Goal: Transaction & Acquisition: Purchase product/service

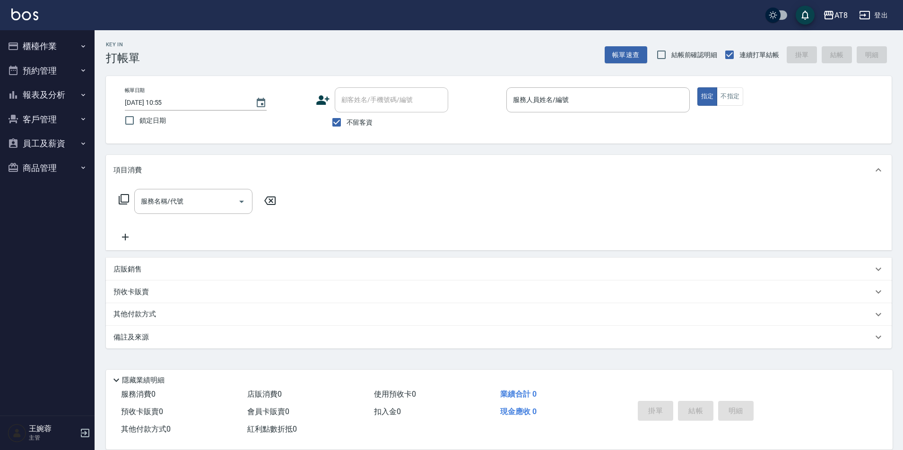
click at [59, 45] on button "櫃檯作業" at bounding box center [47, 46] width 87 height 25
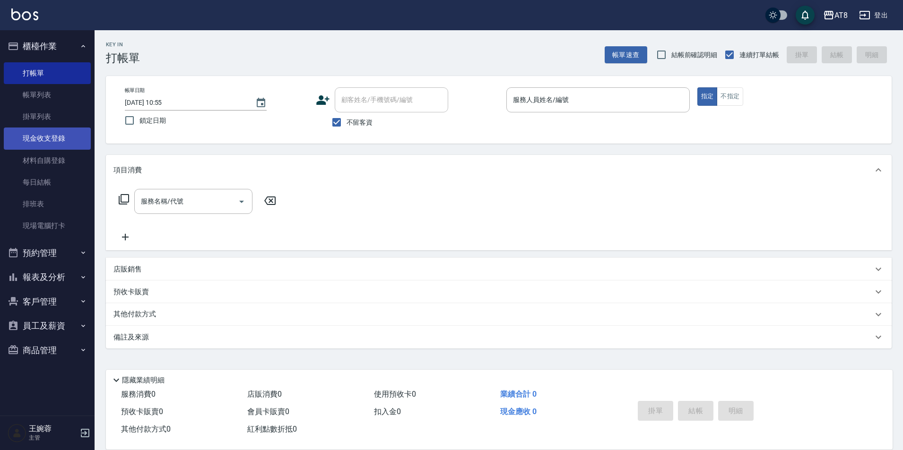
click at [64, 142] on link "現金收支登錄" at bounding box center [47, 139] width 87 height 22
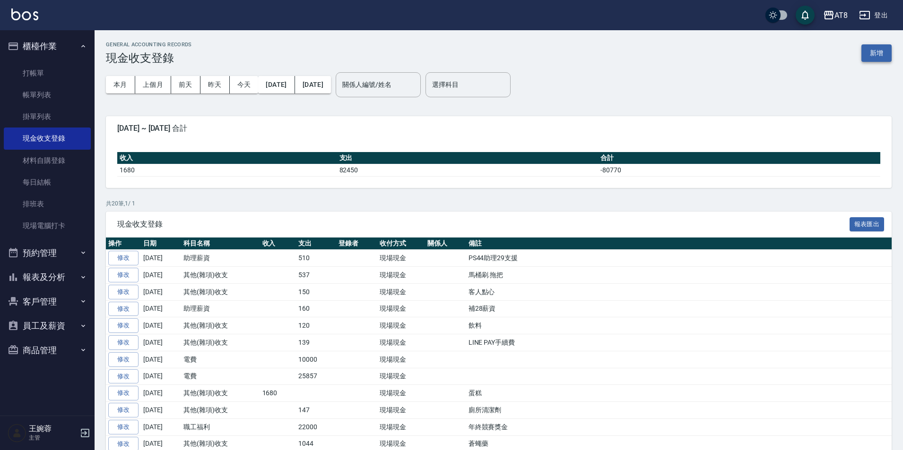
click at [885, 56] on button "新增" at bounding box center [876, 52] width 30 height 17
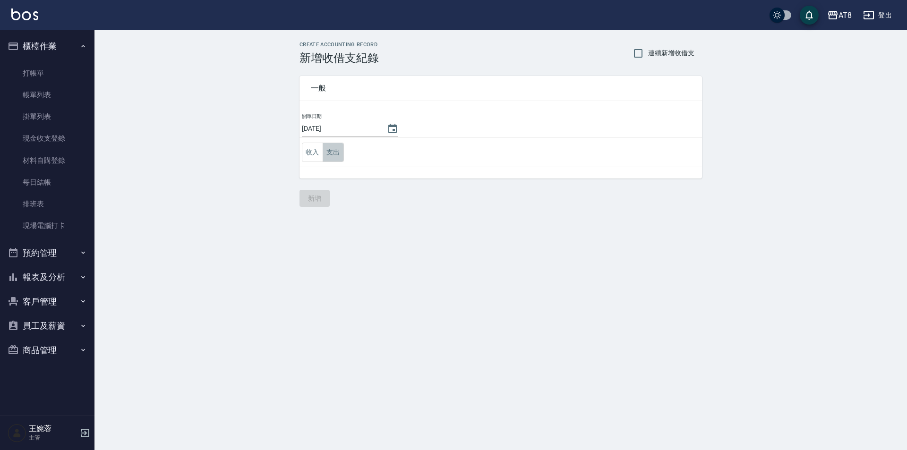
click at [329, 158] on button "支出" at bounding box center [333, 152] width 21 height 19
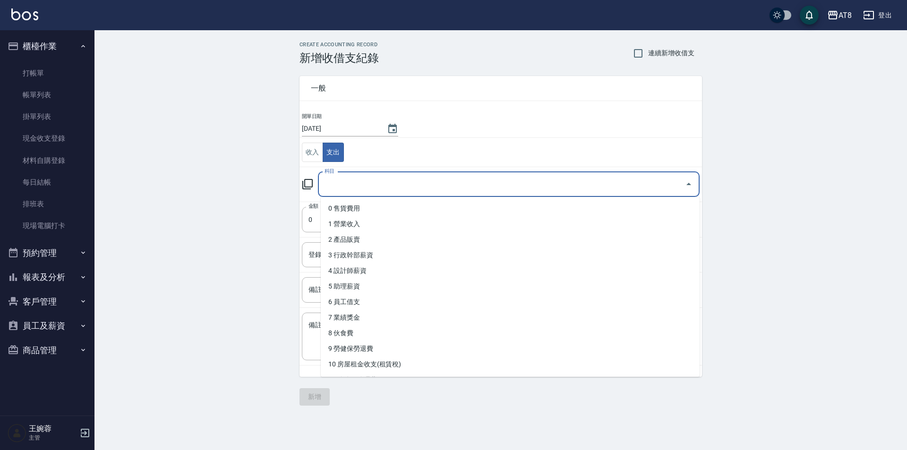
click at [348, 183] on input "科目" at bounding box center [501, 184] width 359 height 17
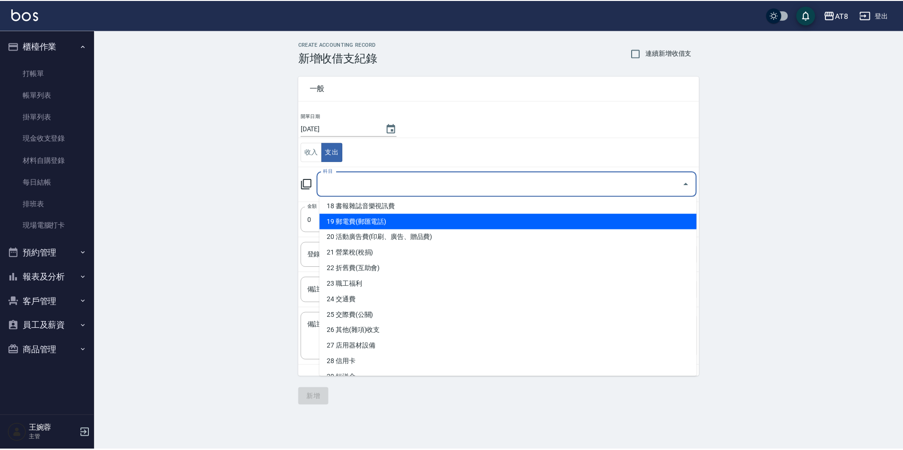
scroll to position [299, 0]
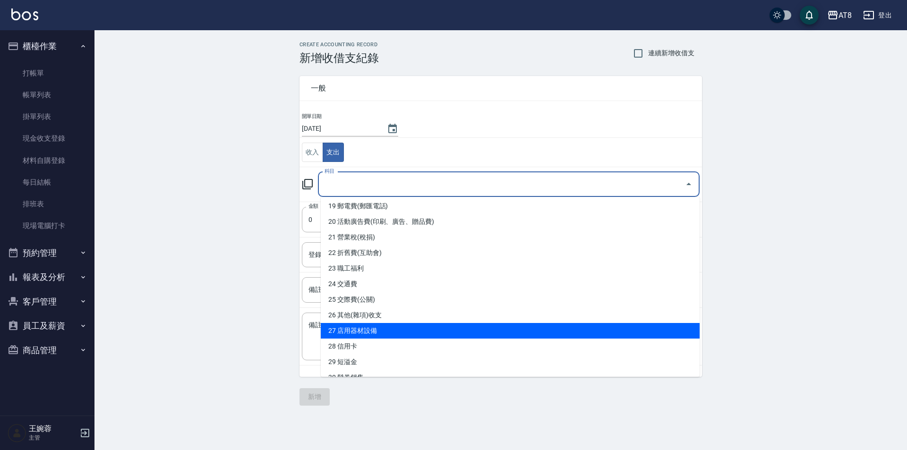
click at [643, 336] on li "27 店用器材設備" at bounding box center [510, 331] width 379 height 16
type input "27 店用器材設備"
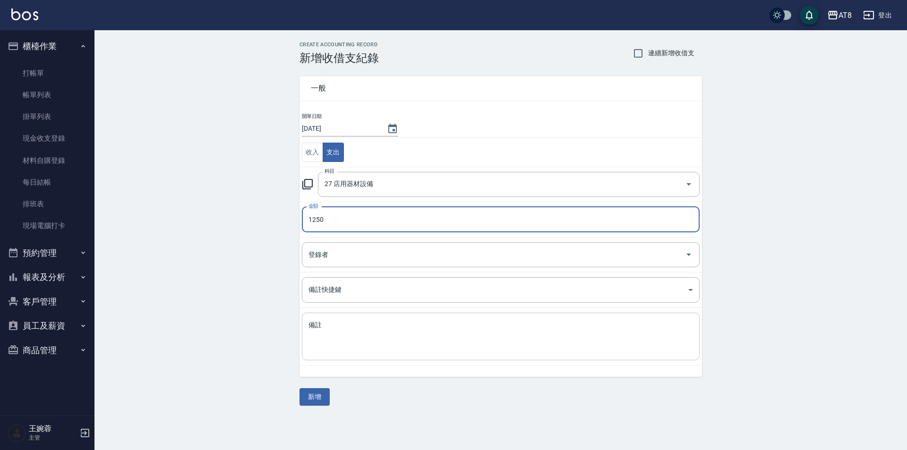
type input "1250"
click at [599, 336] on textarea "備註" at bounding box center [501, 337] width 385 height 32
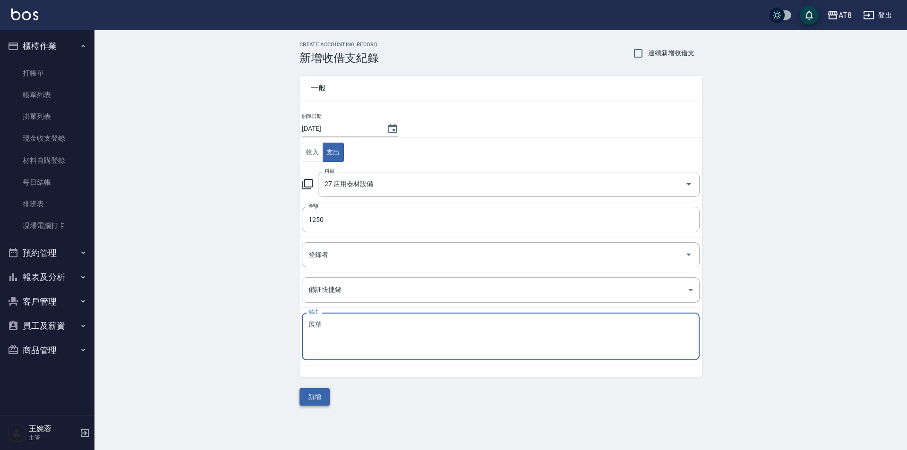
type textarea "展華"
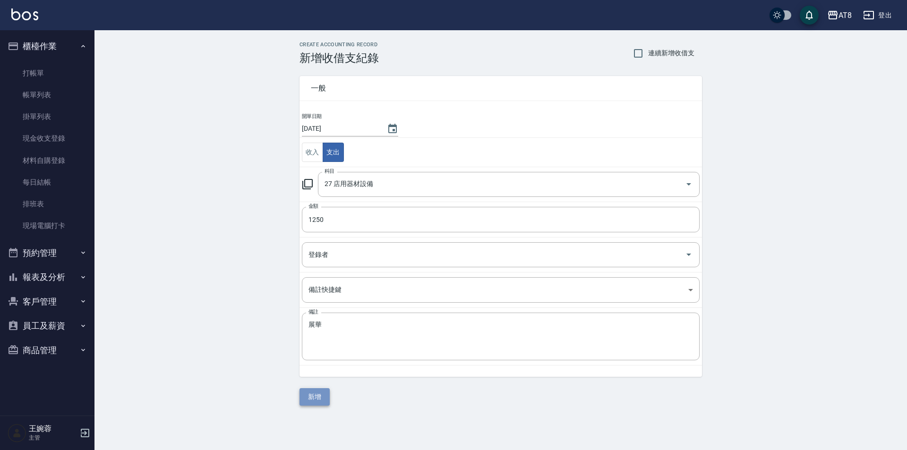
click at [303, 401] on button "新增" at bounding box center [315, 396] width 30 height 17
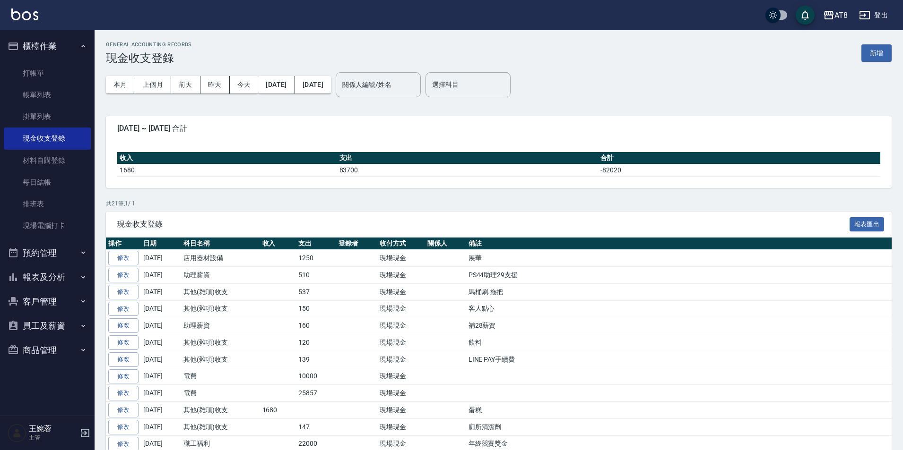
click at [16, 10] on img at bounding box center [24, 15] width 27 height 12
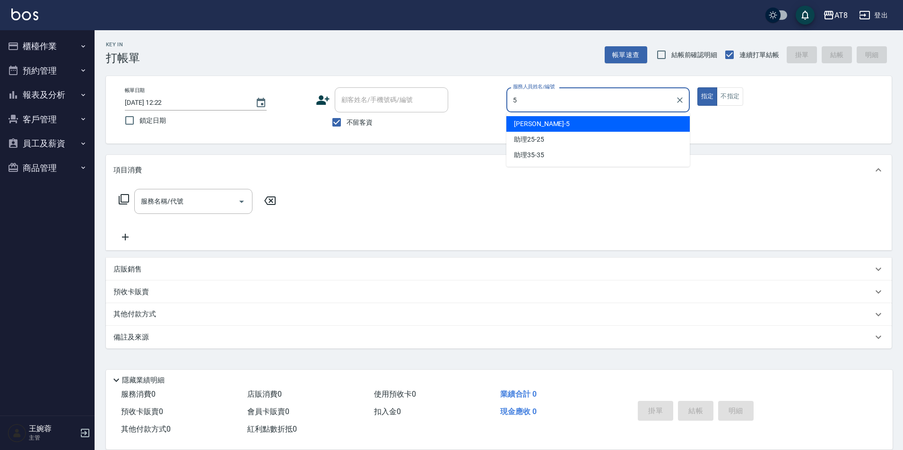
type input "HANK-5"
type button "true"
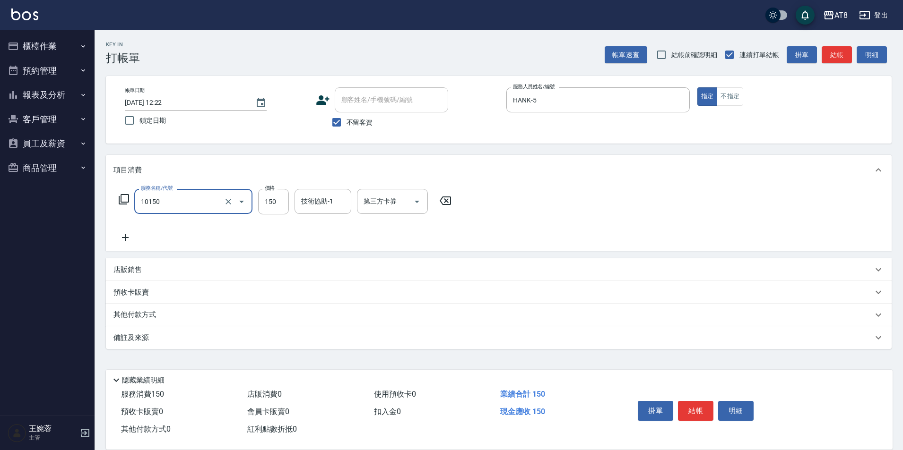
type input "入金洗髮150(10150)"
type input "200"
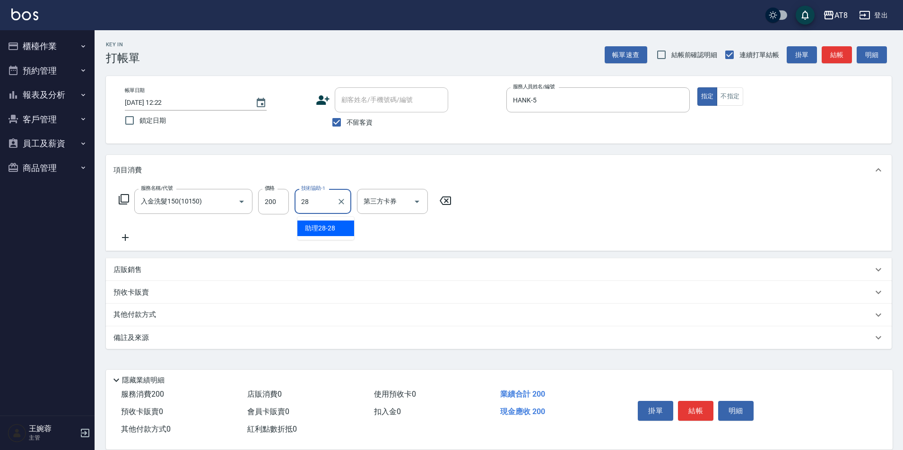
type input "助理28-28"
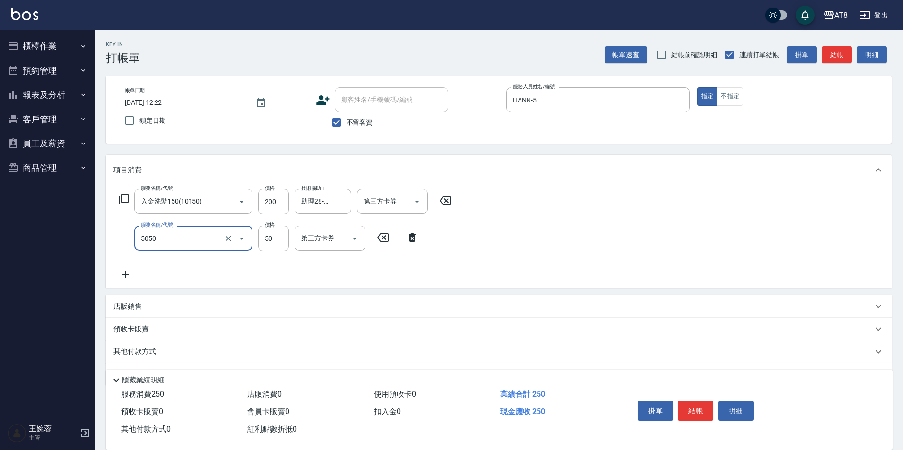
type input "入金精油50(5050)"
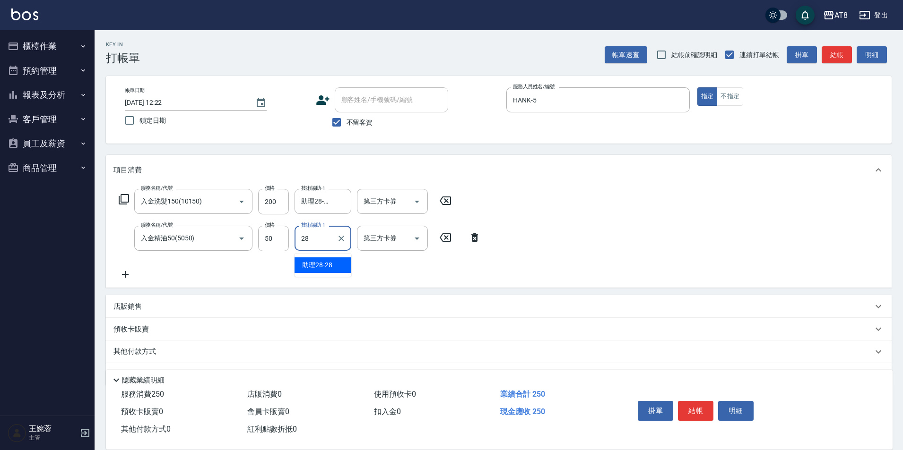
type input "助理28-28"
click at [422, 207] on icon "Open" at bounding box center [416, 201] width 11 height 11
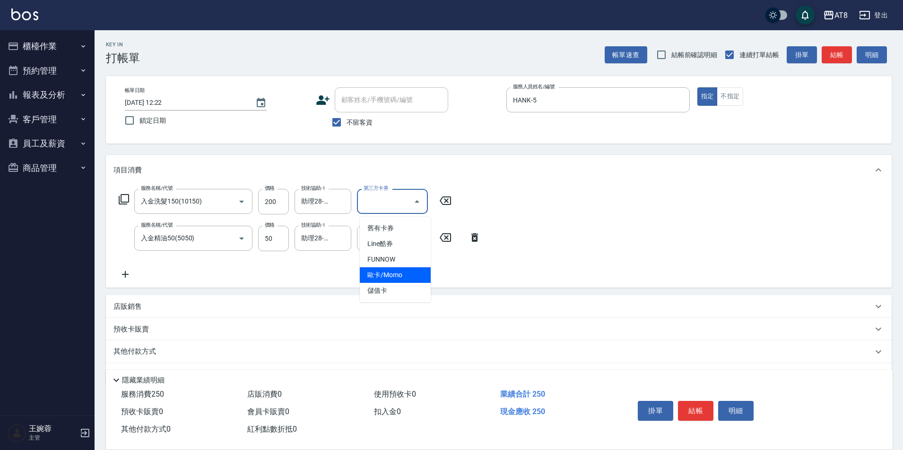
click at [400, 287] on span "儲值卡" at bounding box center [395, 291] width 71 height 16
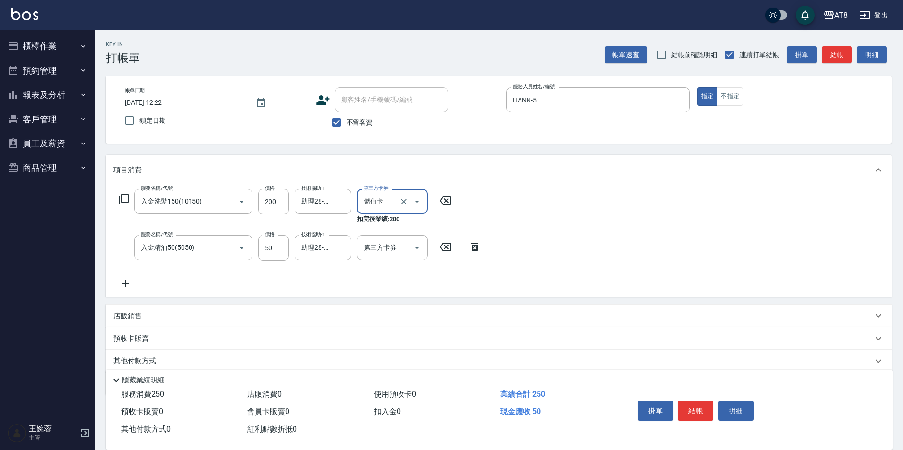
type input "儲值卡"
click at [412, 256] on button "Open" at bounding box center [416, 248] width 15 height 15
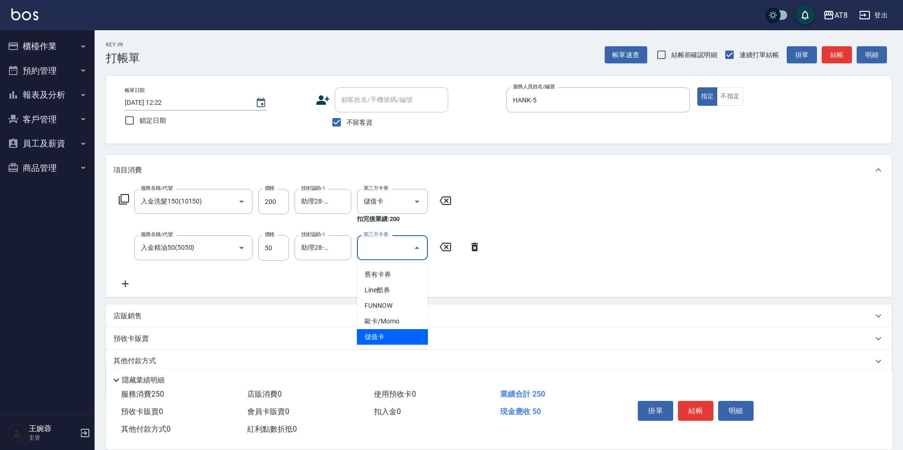
click at [401, 338] on span "儲值卡" at bounding box center [392, 337] width 71 height 16
type input "儲值卡"
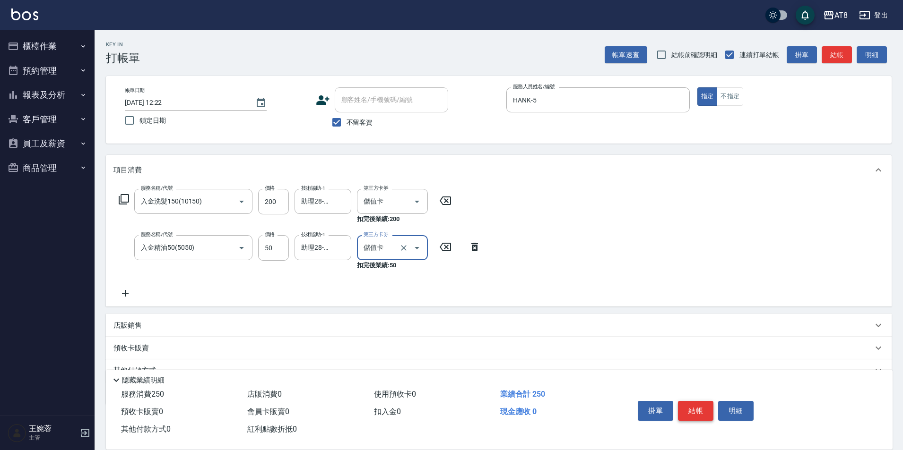
click at [690, 401] on button "結帳" at bounding box center [695, 411] width 35 height 20
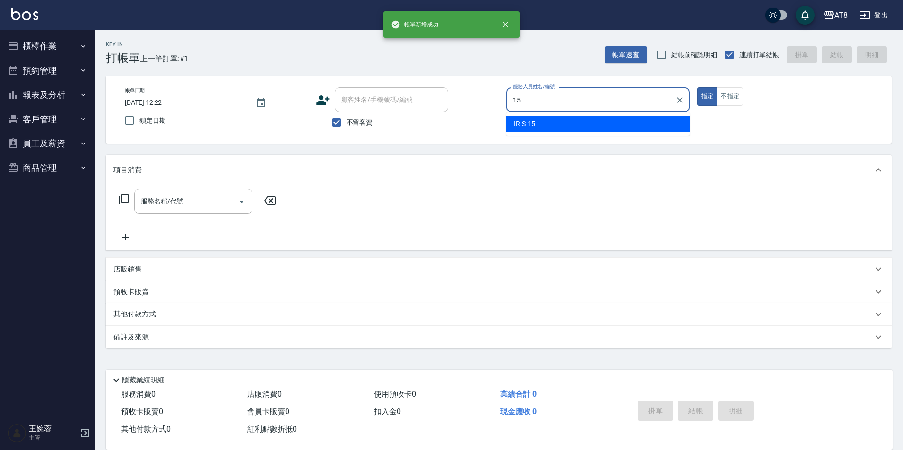
type input "IRIS-15"
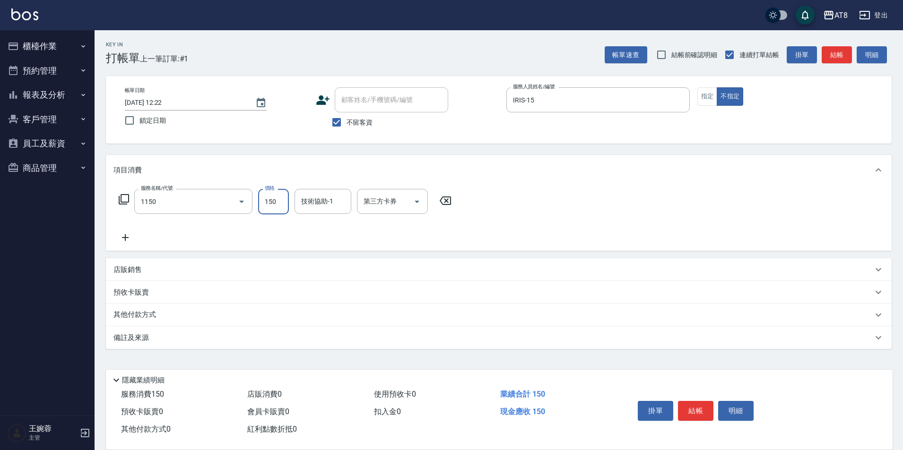
type input "洗髮(1150)"
type input "助理25-25"
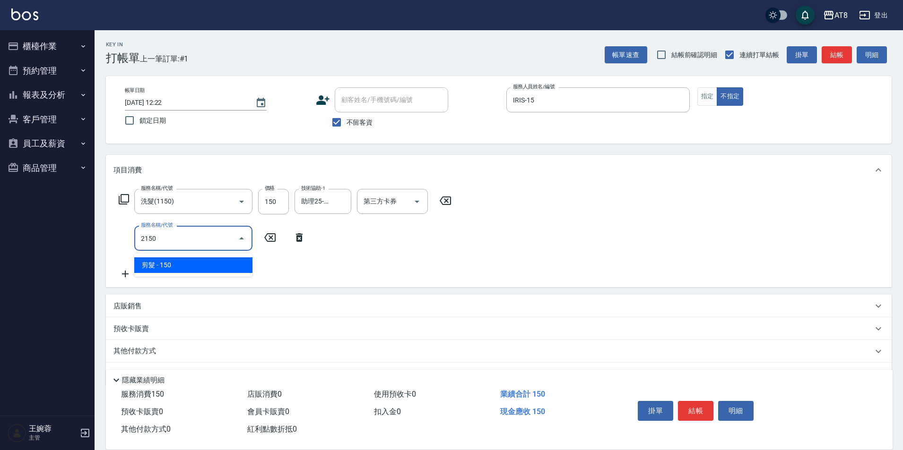
type input "剪髮(2150)"
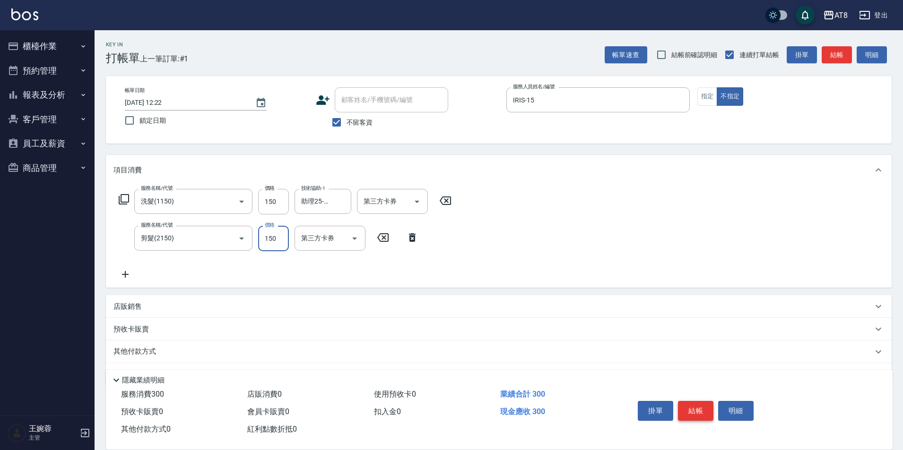
click at [704, 401] on button "結帳" at bounding box center [695, 411] width 35 height 20
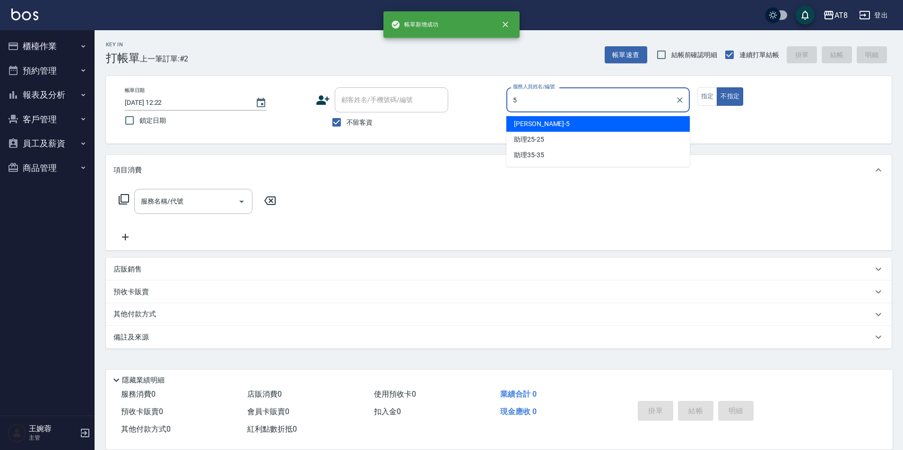
type input "HANK-5"
type button "false"
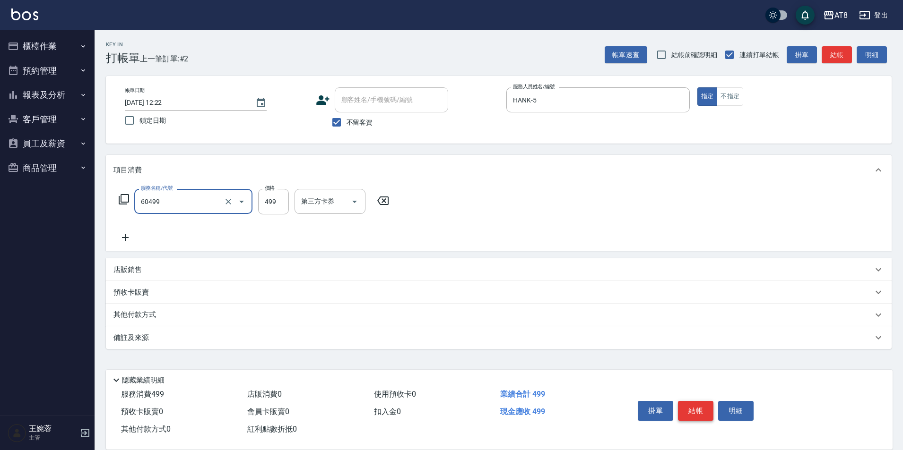
type input "入金SPA499(60499)"
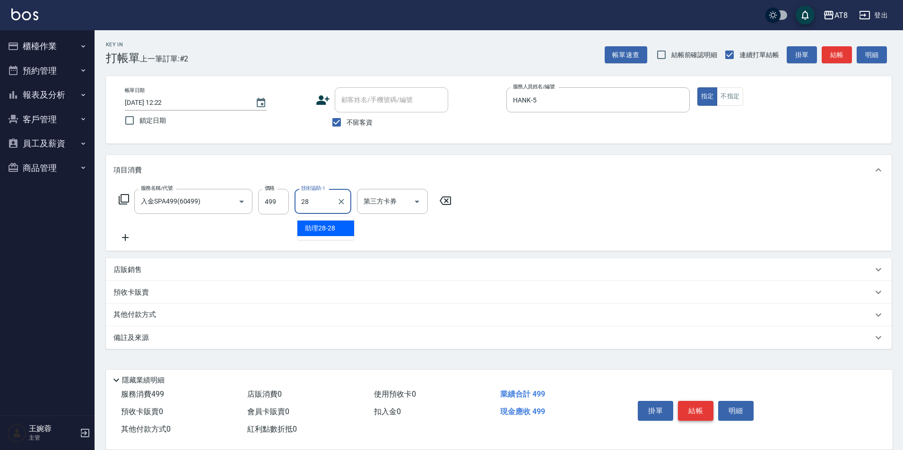
type input "助理28-28"
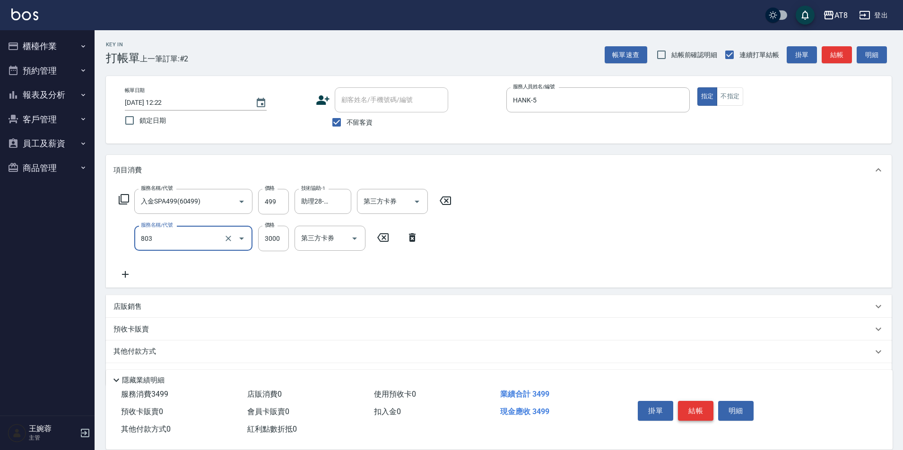
type input "頂級豪華3(803)"
click at [415, 200] on icon "Open" at bounding box center [416, 201] width 11 height 11
type input "95"
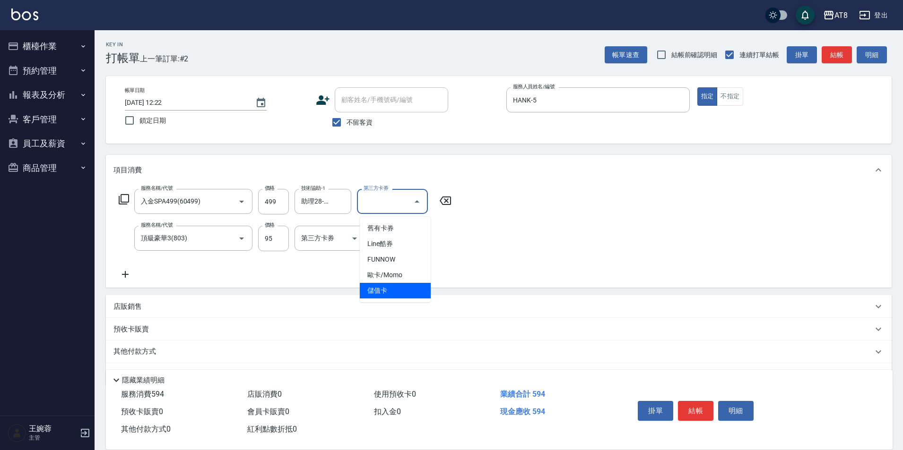
click at [418, 294] on span "儲值卡" at bounding box center [395, 291] width 71 height 16
type input "儲值卡"
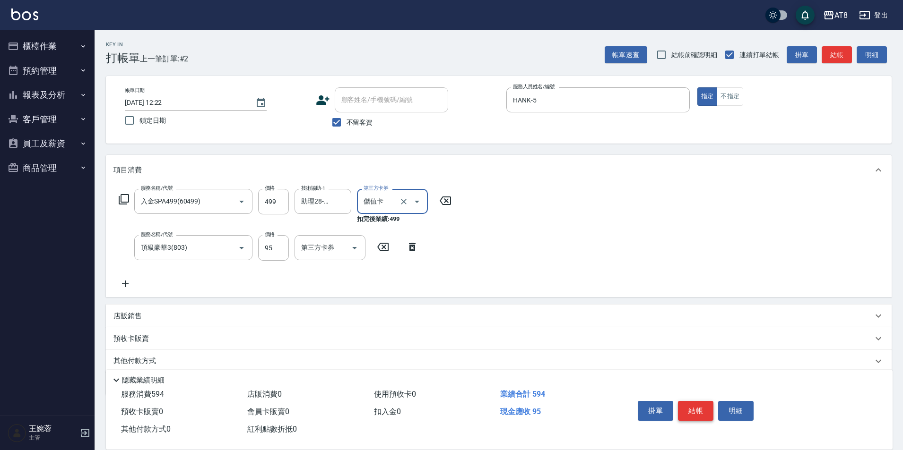
click at [690, 401] on button "結帳" at bounding box center [695, 411] width 35 height 20
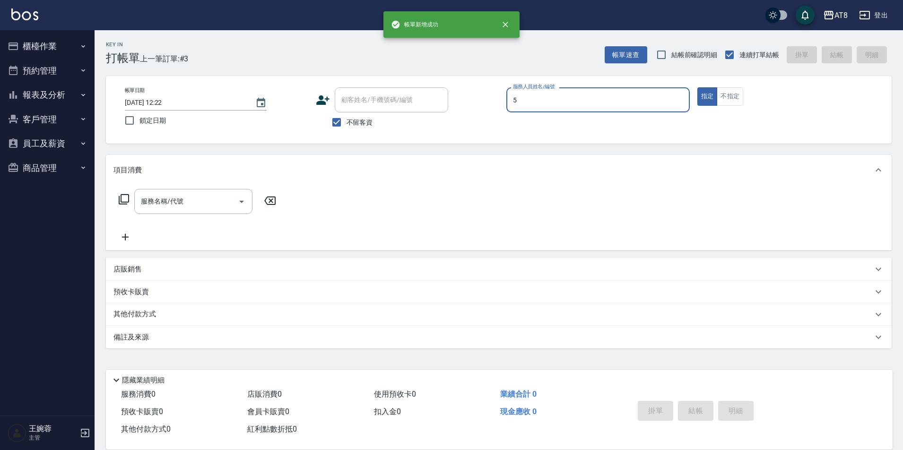
type input "HANK-5"
click at [122, 275] on p "店販銷售" at bounding box center [127, 270] width 28 height 10
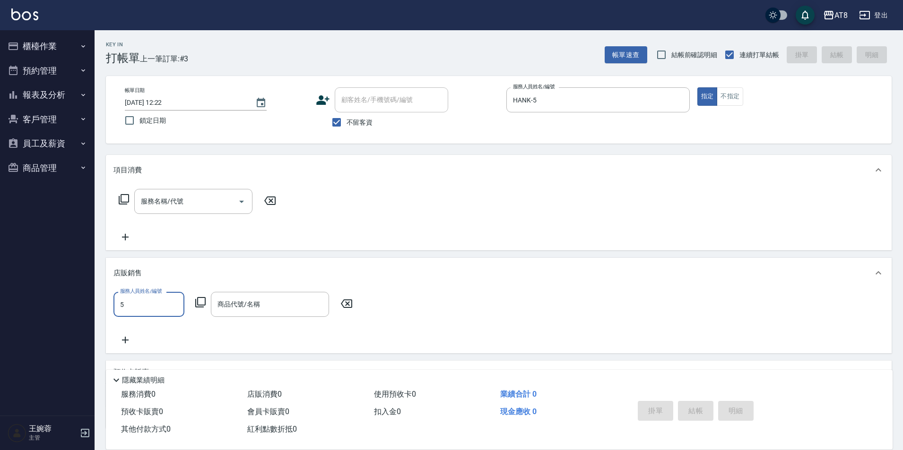
type input "HANK-5"
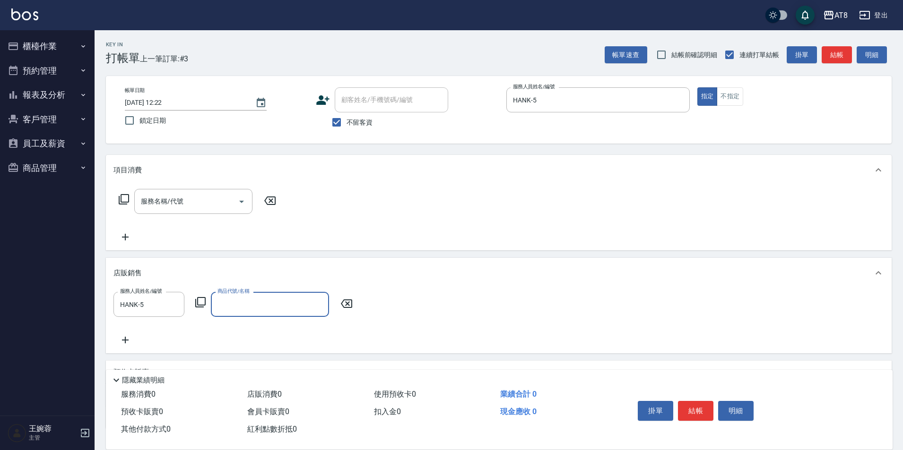
click at [200, 307] on icon at bounding box center [200, 302] width 11 height 11
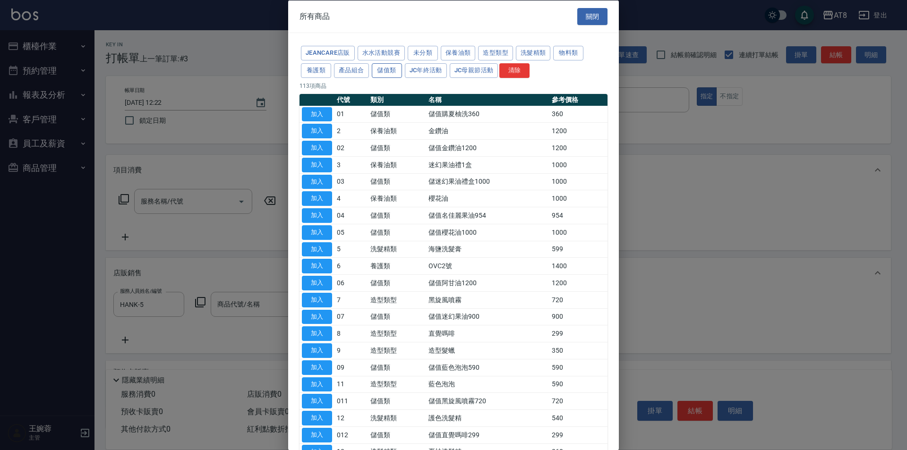
click at [402, 73] on button "儲值類" at bounding box center [387, 70] width 30 height 15
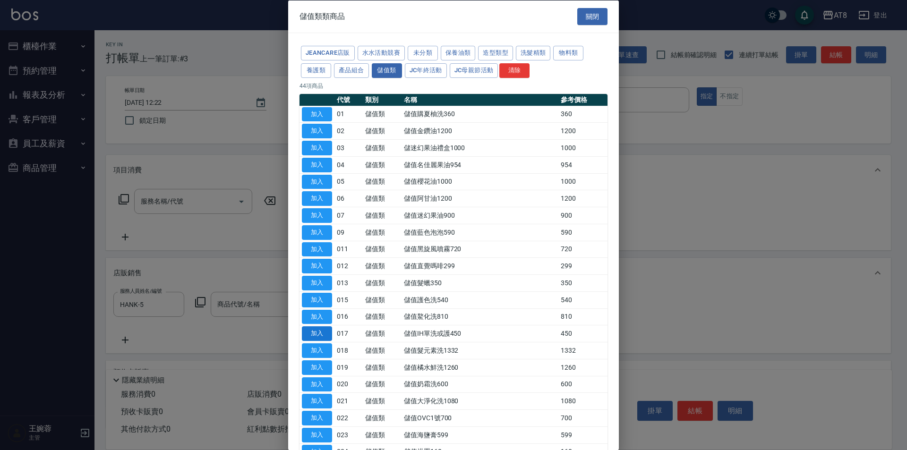
click at [327, 341] on button "加入" at bounding box center [317, 334] width 30 height 15
type input "儲值IH單洗或護450"
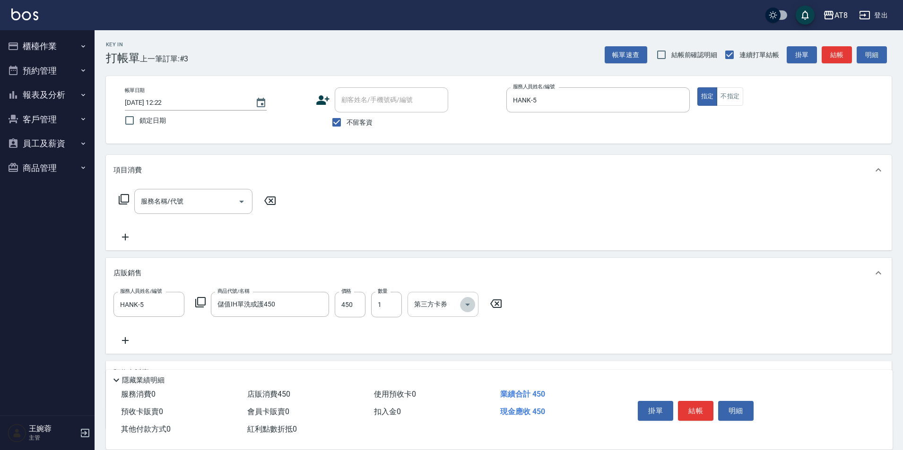
click at [470, 310] on icon "Open" at bounding box center [467, 304] width 11 height 11
click at [466, 394] on span "儲值卡" at bounding box center [445, 397] width 71 height 16
type input "儲值卡"
click at [701, 406] on button "結帳" at bounding box center [695, 411] width 35 height 20
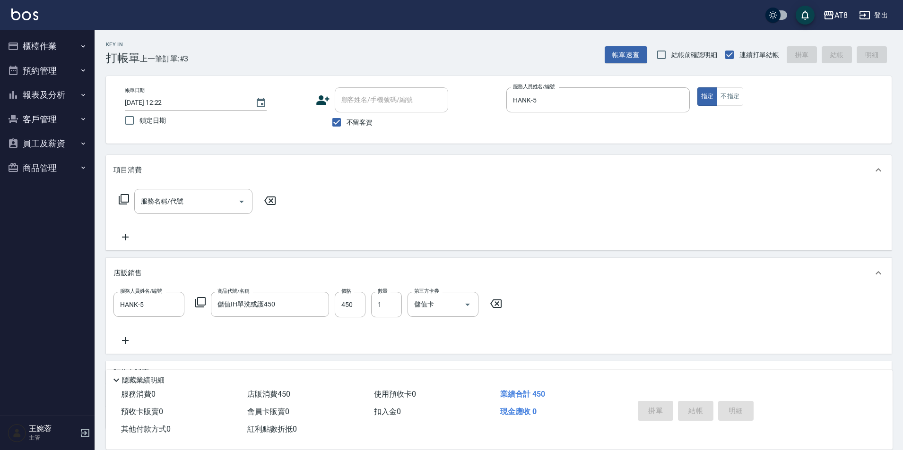
type input "[DATE] 12:23"
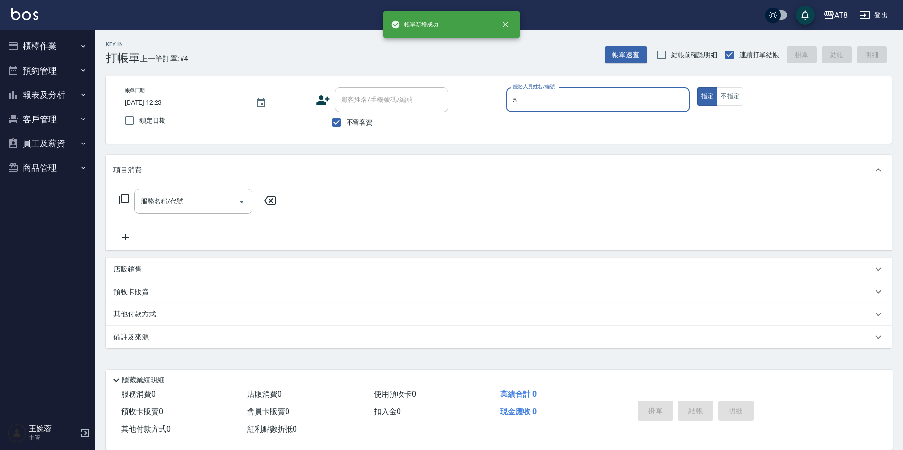
type input "HANK-5"
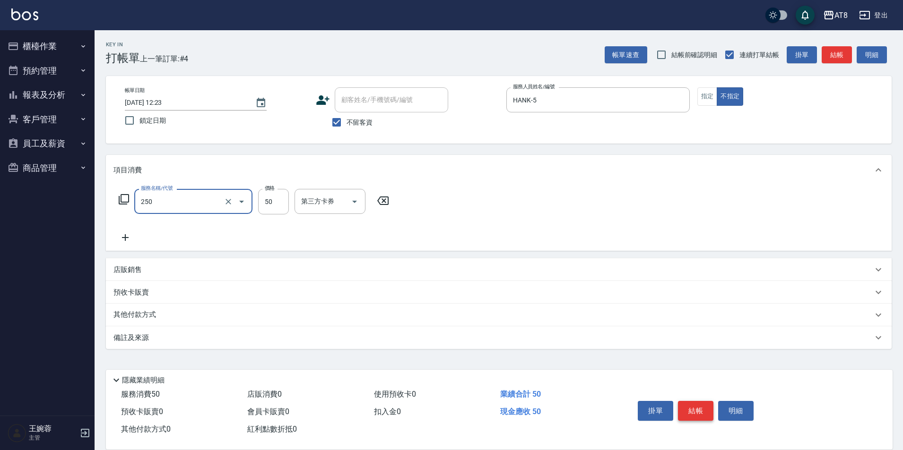
type input "剪瀏海(250)"
click at [701, 406] on button "結帳" at bounding box center [695, 411] width 35 height 20
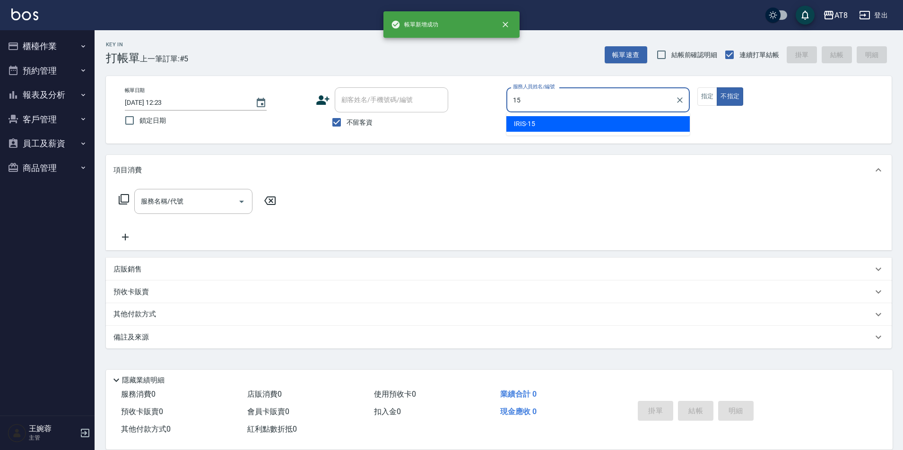
type input "IRIS-15"
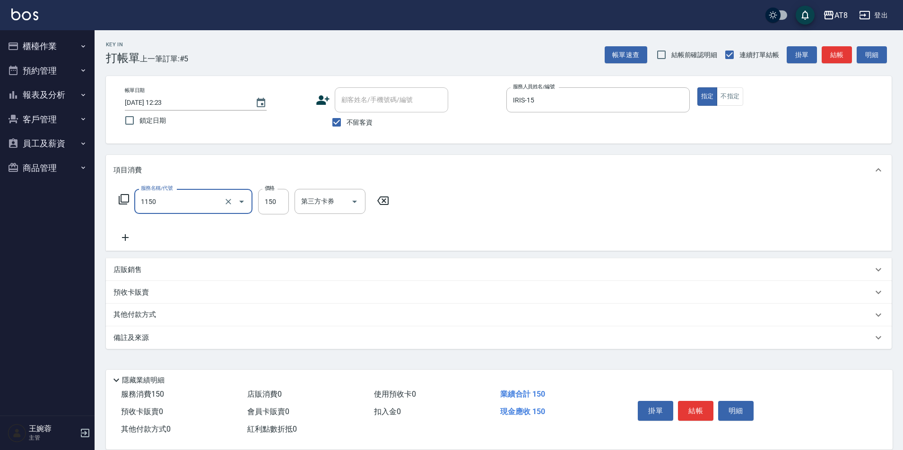
type input "洗髮(1150)"
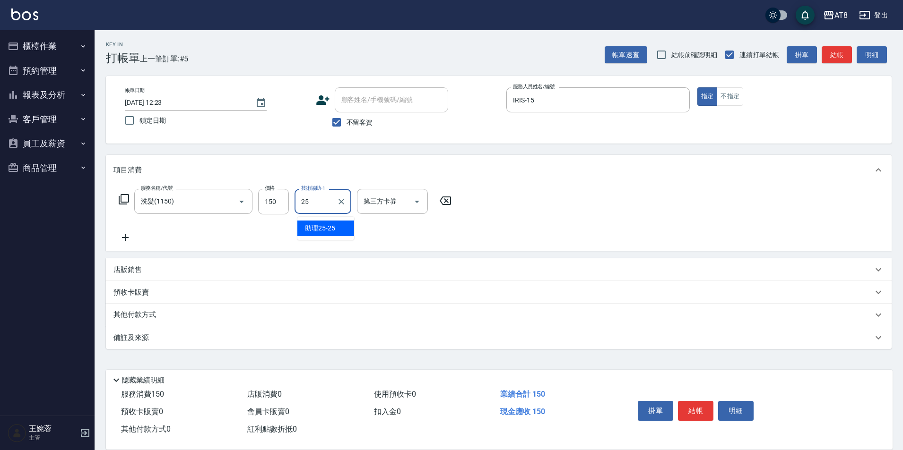
type input "助理25-25"
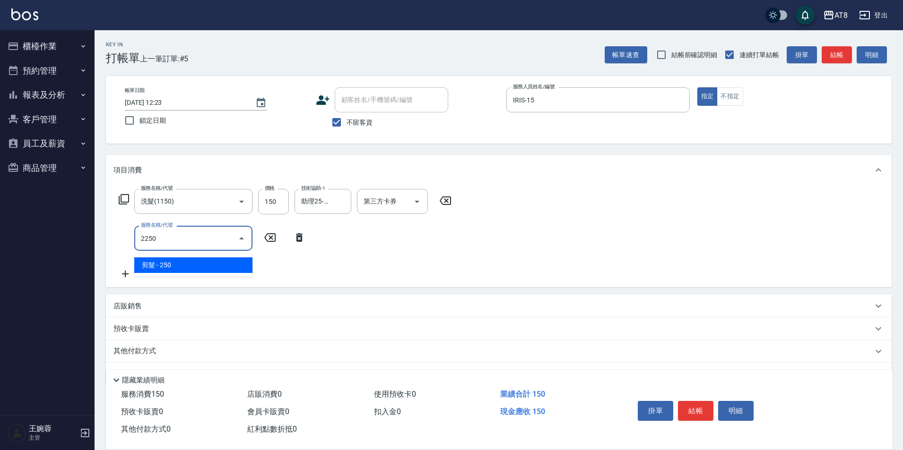
type input "剪髮(2250)"
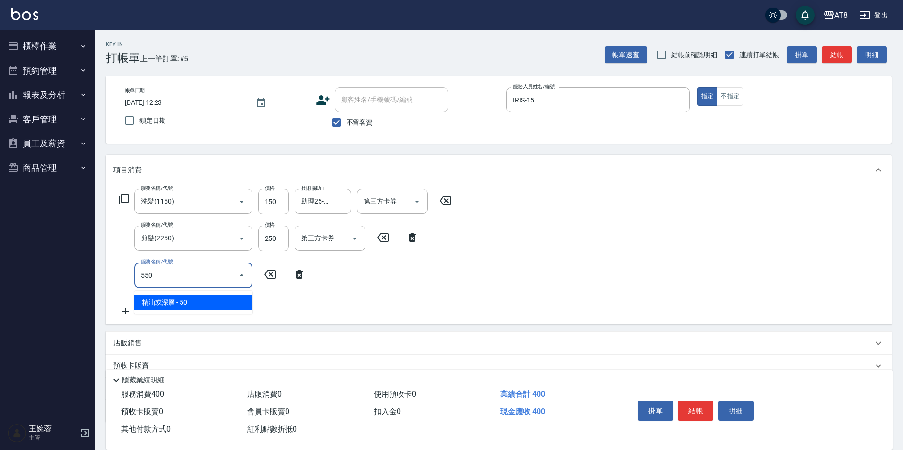
type input "精油或深層(550)"
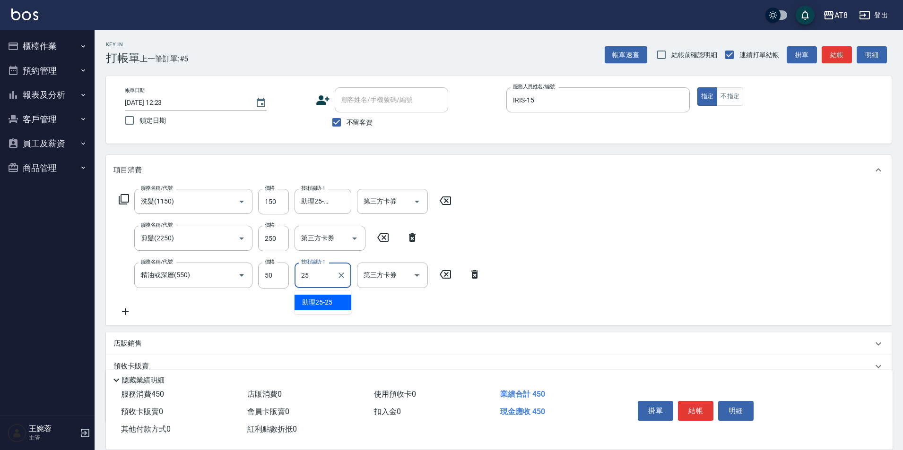
type input "助理25-25"
click at [708, 404] on button "結帳" at bounding box center [695, 411] width 35 height 20
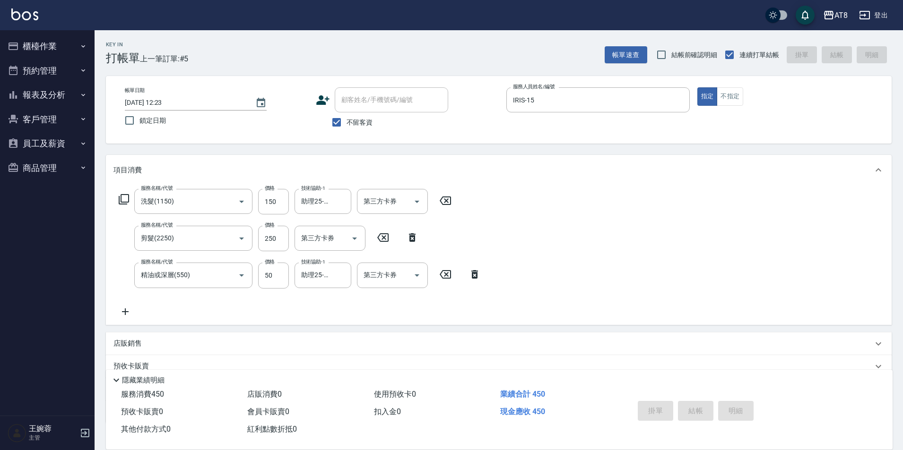
type input "[DATE] 12:49"
